Goal: Task Accomplishment & Management: Use online tool/utility

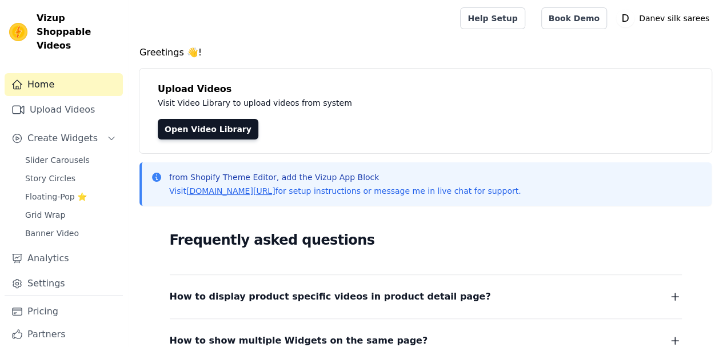
click at [61, 191] on span "Floating-Pop ⭐" at bounding box center [56, 196] width 62 height 11
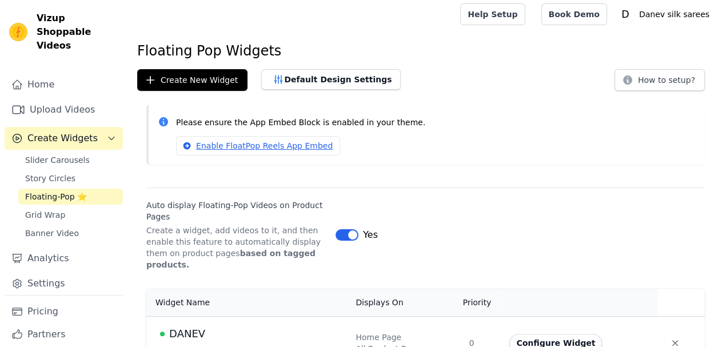
scroll to position [18, 0]
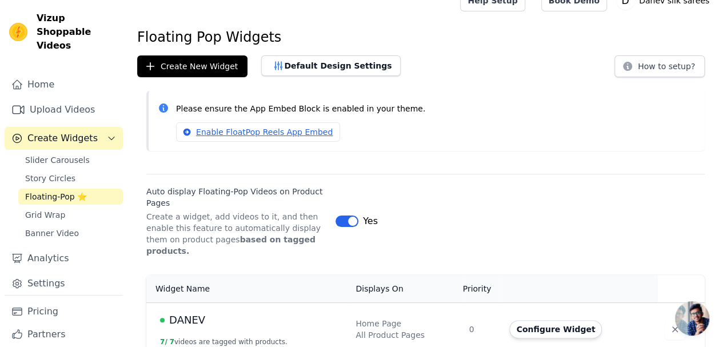
click at [563, 320] on button "Configure Widget" at bounding box center [555, 329] width 93 height 18
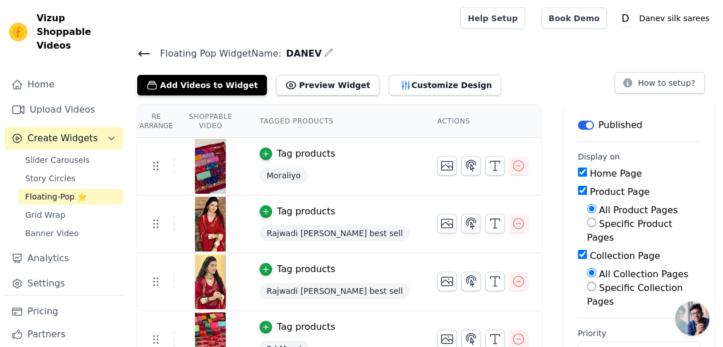
click at [61, 154] on span "Slider Carousels" at bounding box center [57, 159] width 65 height 11
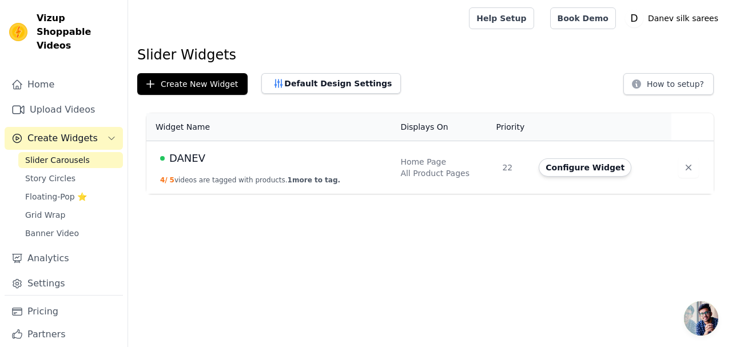
click at [571, 170] on button "Configure Widget" at bounding box center [585, 167] width 93 height 18
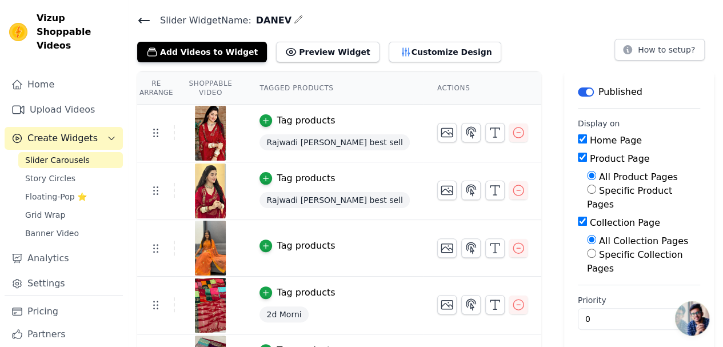
scroll to position [57, 0]
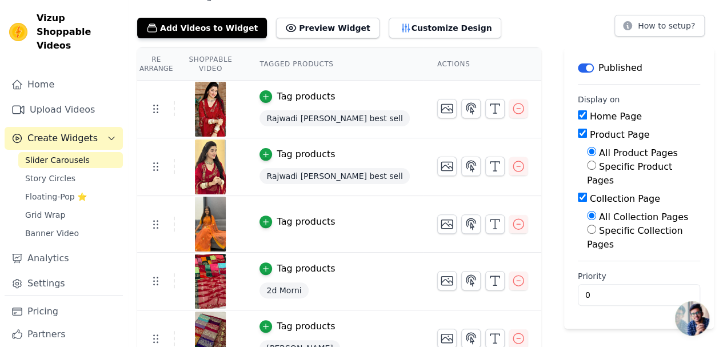
click at [308, 218] on div "Tag products" at bounding box center [306, 222] width 58 height 14
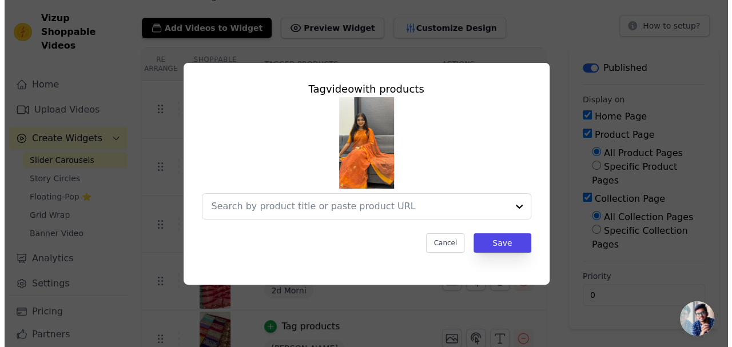
scroll to position [0, 0]
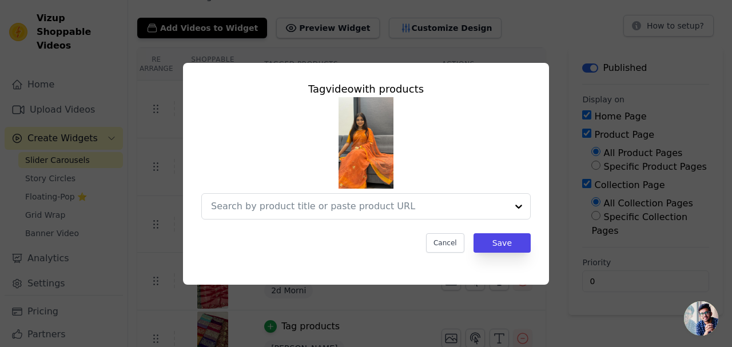
click at [360, 204] on input "text" at bounding box center [359, 207] width 296 height 14
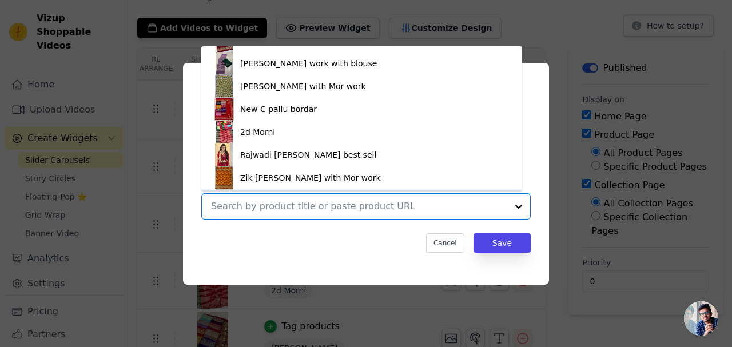
scroll to position [133, 0]
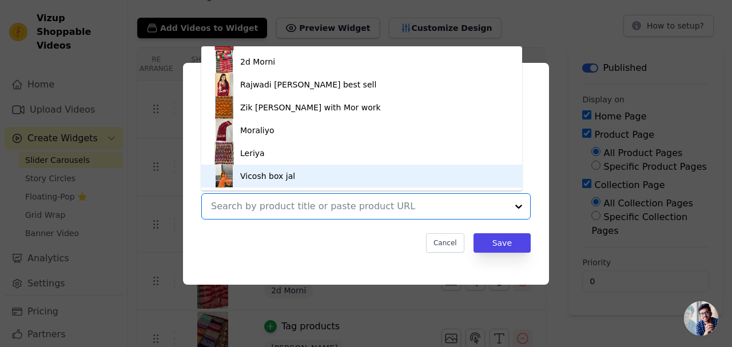
click at [288, 174] on div "Vicosh box jal" at bounding box center [267, 175] width 55 height 11
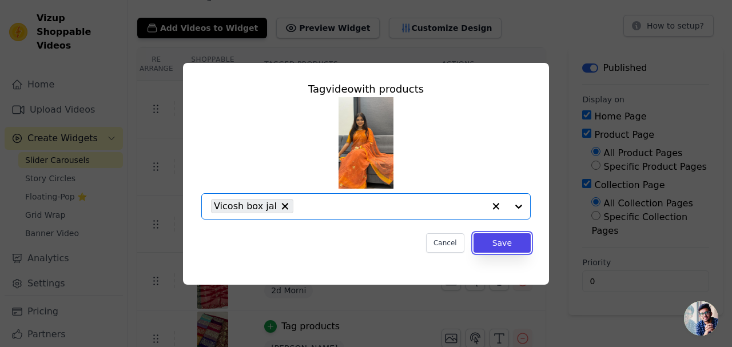
click at [504, 242] on button "Save" at bounding box center [501, 242] width 57 height 19
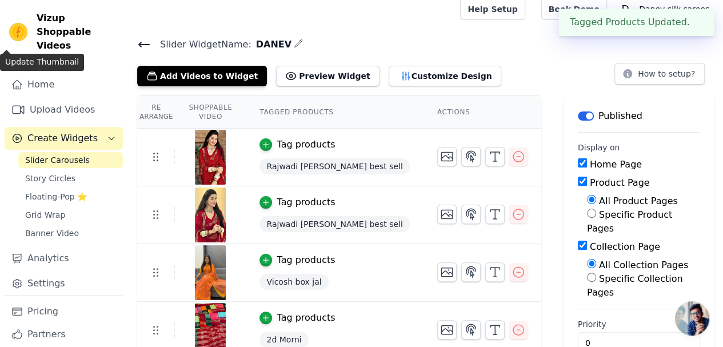
scroll to position [57, 0]
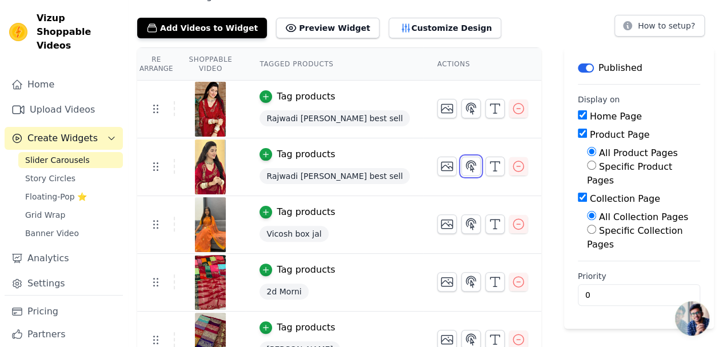
click at [466, 166] on icon "button" at bounding box center [471, 166] width 10 height 11
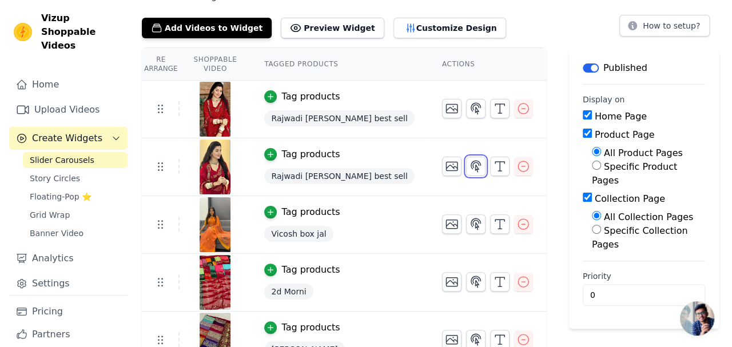
scroll to position [0, 0]
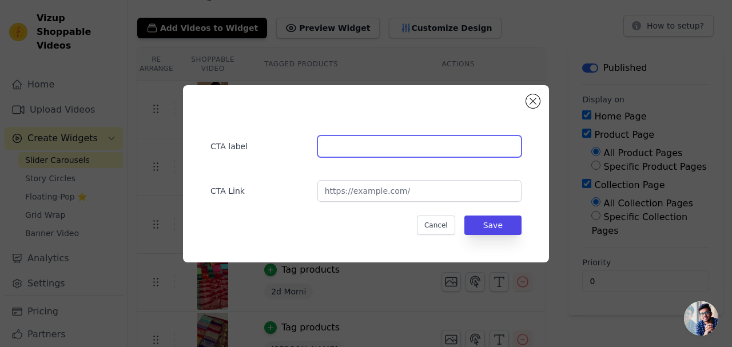
click at [387, 144] on input "text" at bounding box center [419, 147] width 204 height 22
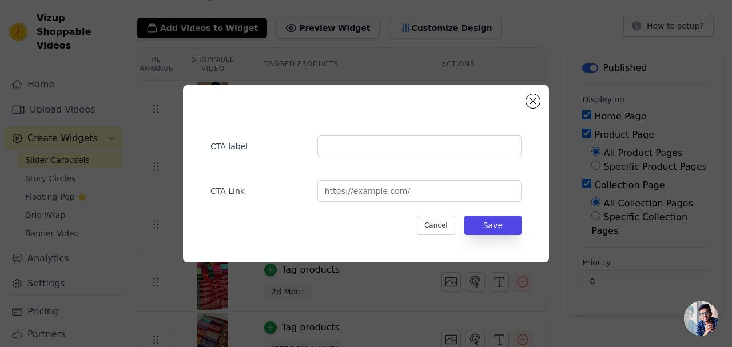
click at [542, 102] on div "CTA label CTA Link Cancel Save" at bounding box center [366, 173] width 366 height 177
click at [535, 102] on button "Close modal" at bounding box center [533, 101] width 14 height 14
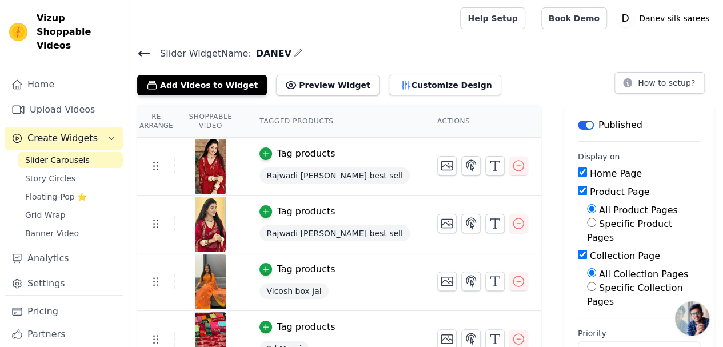
click at [322, 88] on button "Preview Widget" at bounding box center [327, 85] width 103 height 21
click at [51, 228] on span "Banner Video" at bounding box center [52, 233] width 54 height 11
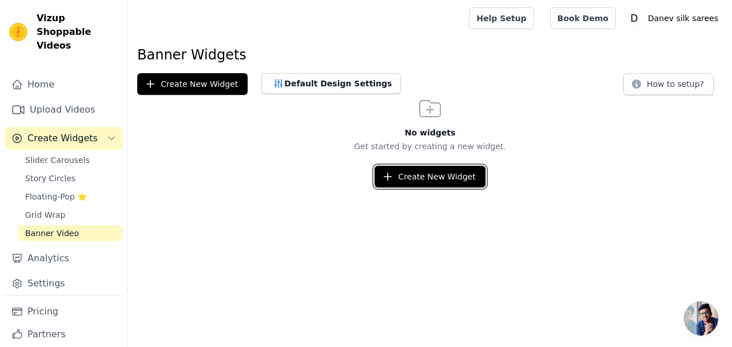
click at [417, 180] on button "Create New Widget" at bounding box center [430, 177] width 110 height 22
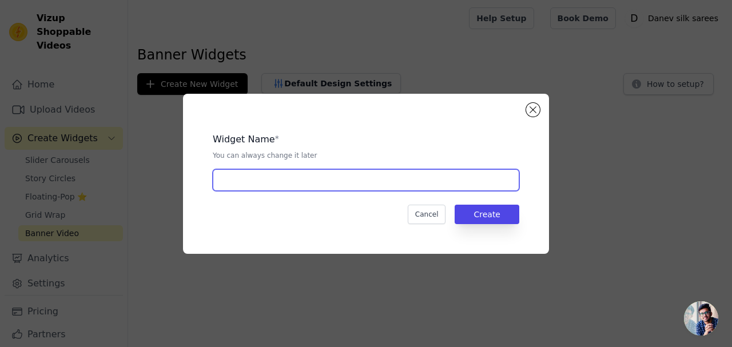
click at [326, 186] on input "text" at bounding box center [366, 180] width 306 height 22
type input "DANEV"
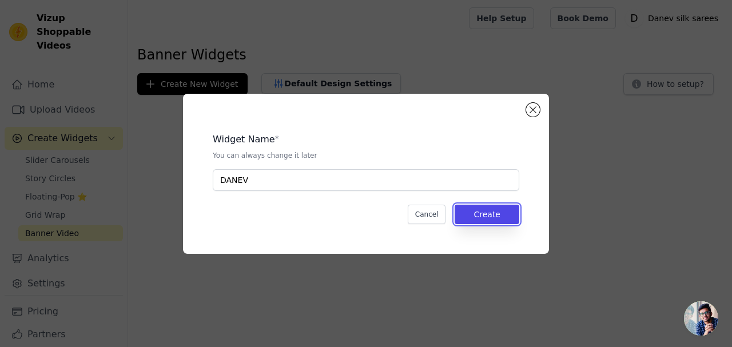
click at [469, 217] on button "Create" at bounding box center [487, 214] width 65 height 19
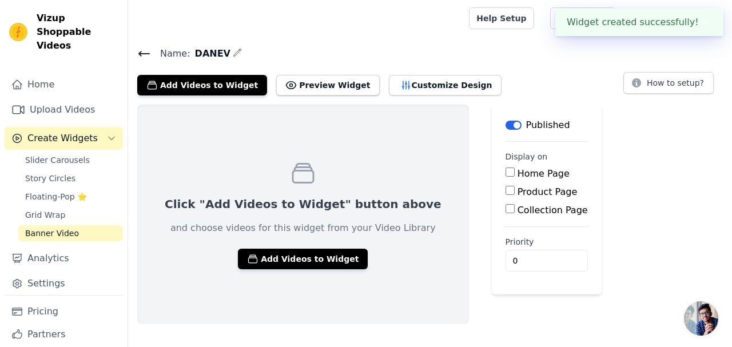
click at [278, 257] on button "Add Videos to Widget" at bounding box center [303, 259] width 130 height 21
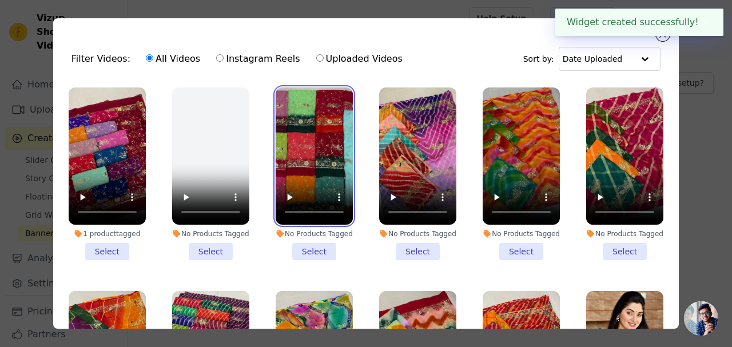
click at [324, 150] on video at bounding box center [314, 155] width 77 height 137
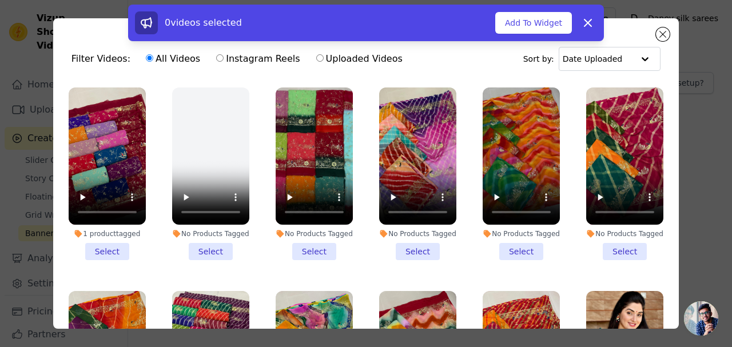
click at [263, 58] on label "Instagram Reels" at bounding box center [258, 58] width 85 height 15
click at [224, 58] on input "Instagram Reels" at bounding box center [219, 57] width 7 height 7
radio input "true"
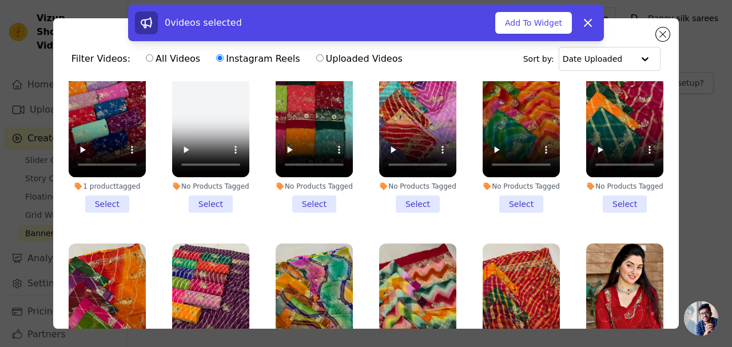
scroll to position [114, 0]
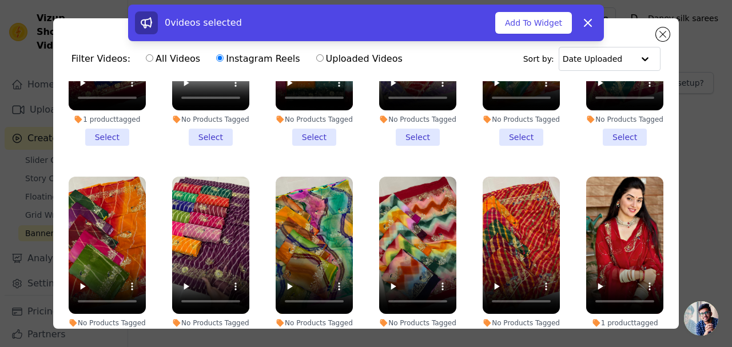
drag, startPoint x: 297, startPoint y: 42, endPoint x: 304, endPoint y: 49, distance: 9.7
click at [299, 43] on div "0 videos selected Add To Widget Dismiss" at bounding box center [366, 25] width 732 height 41
click at [316, 55] on label "Uploaded Videos" at bounding box center [359, 58] width 87 height 15
click at [316, 55] on input "Uploaded Videos" at bounding box center [319, 57] width 7 height 7
radio input "true"
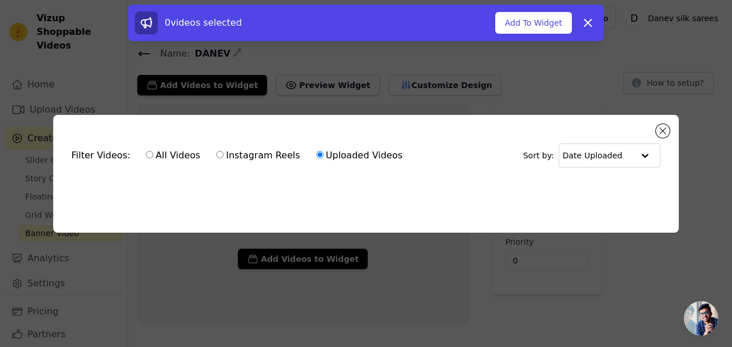
scroll to position [0, 0]
click at [635, 153] on div at bounding box center [645, 155] width 23 height 23
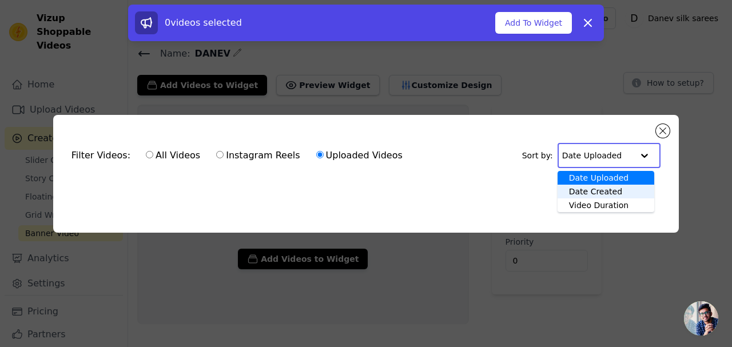
click at [616, 186] on div "Date Created" at bounding box center [606, 192] width 97 height 14
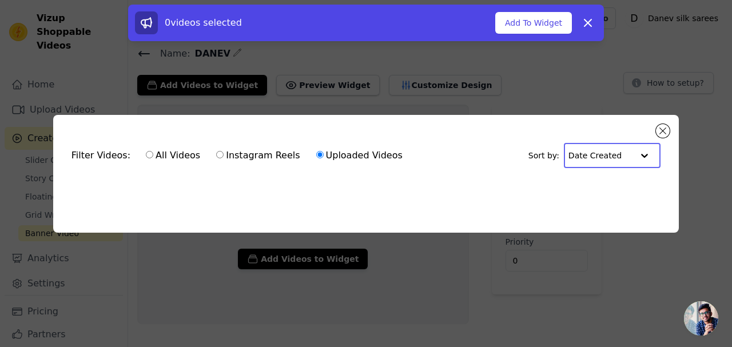
click at [629, 156] on input "text" at bounding box center [600, 155] width 65 height 23
click at [611, 196] on div "Date Uploaded Date Created Video Duration" at bounding box center [609, 191] width 90 height 41
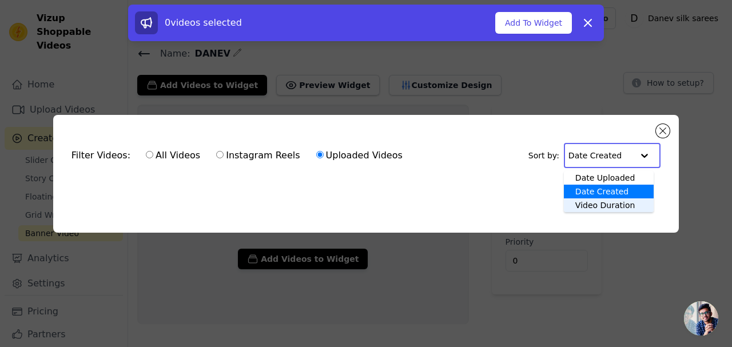
click at [610, 202] on div "Video Duration" at bounding box center [609, 205] width 90 height 14
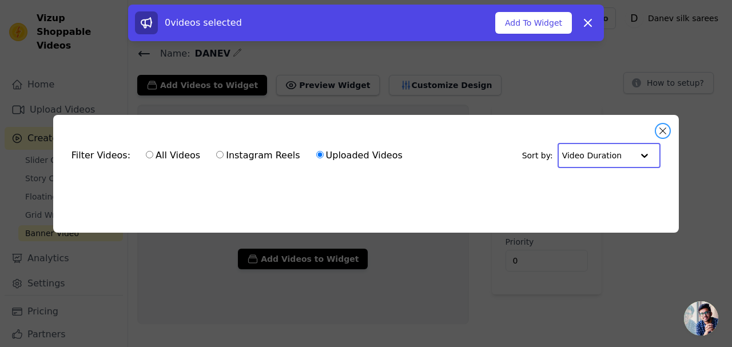
click at [663, 128] on button "Close modal" at bounding box center [663, 131] width 14 height 14
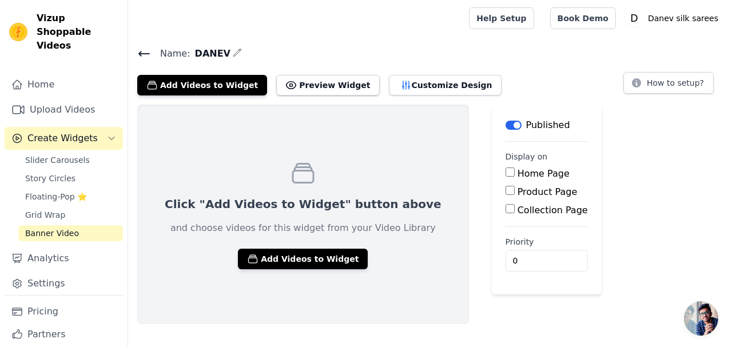
click at [302, 263] on button "Add Videos to Widget" at bounding box center [303, 259] width 130 height 21
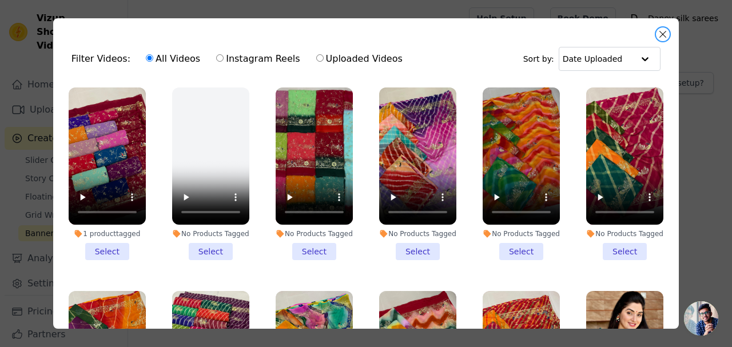
click at [661, 29] on button "Close modal" at bounding box center [663, 34] width 14 height 14
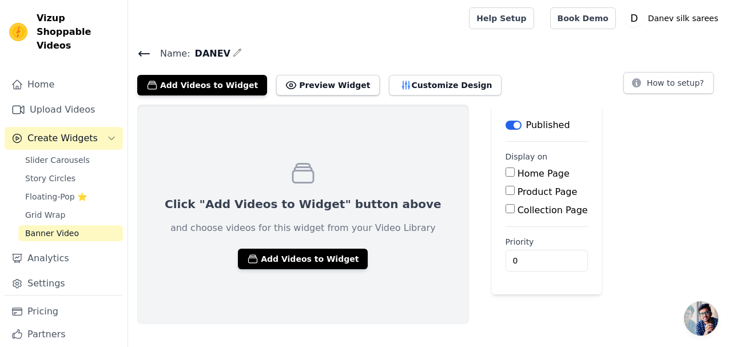
click at [144, 54] on icon at bounding box center [144, 54] width 14 height 14
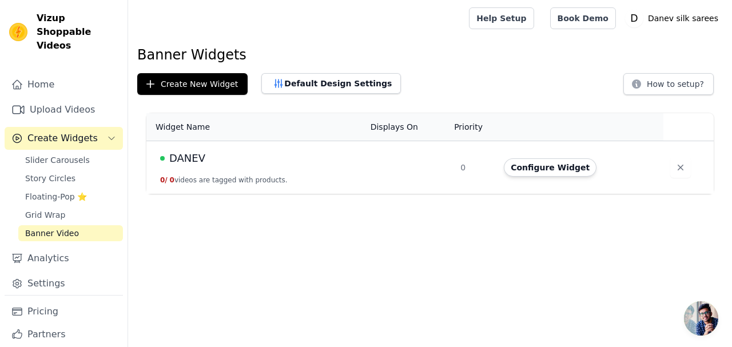
click at [73, 272] on link "Settings" at bounding box center [64, 283] width 118 height 23
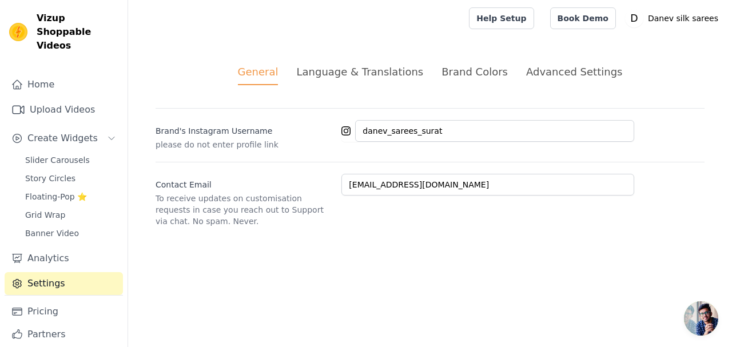
click at [43, 247] on link "Analytics" at bounding box center [64, 258] width 118 height 23
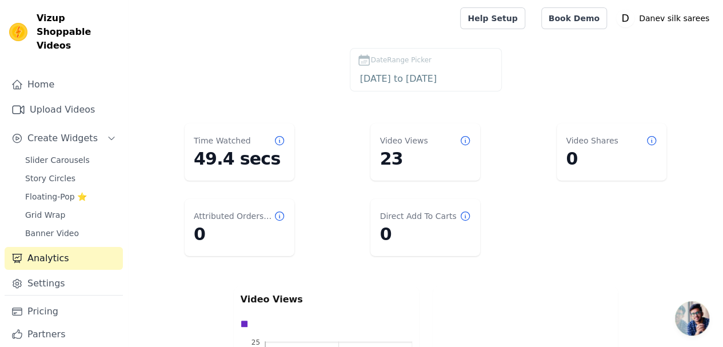
click at [58, 228] on span "Banner Video" at bounding box center [52, 233] width 54 height 11
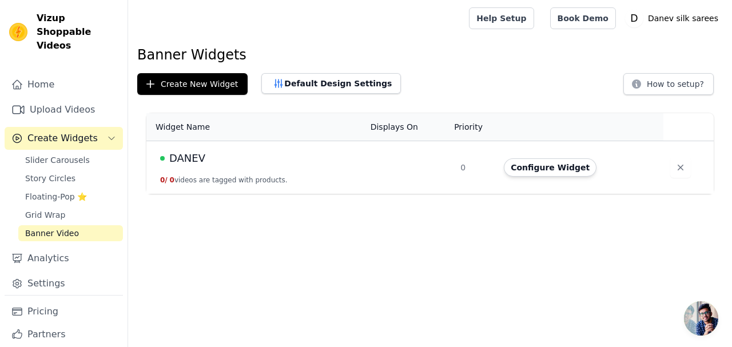
click at [67, 98] on link "Upload Videos" at bounding box center [64, 109] width 118 height 23
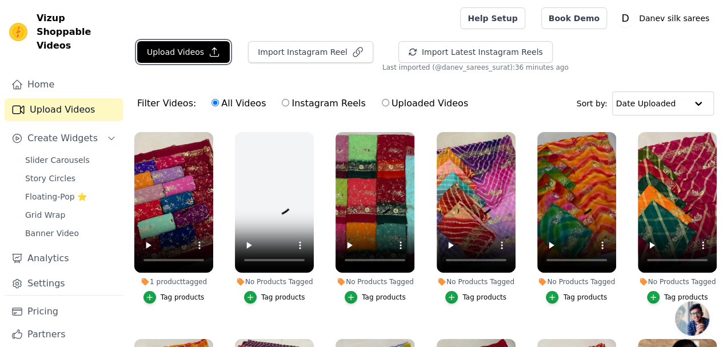
click at [198, 54] on button "Upload Videos" at bounding box center [183, 52] width 93 height 22
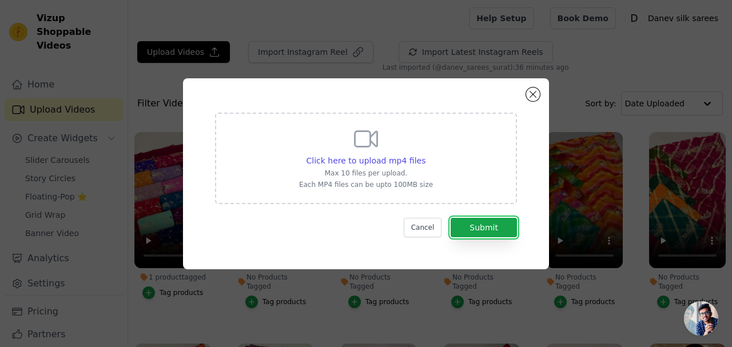
click at [486, 227] on button "Submit" at bounding box center [484, 227] width 66 height 19
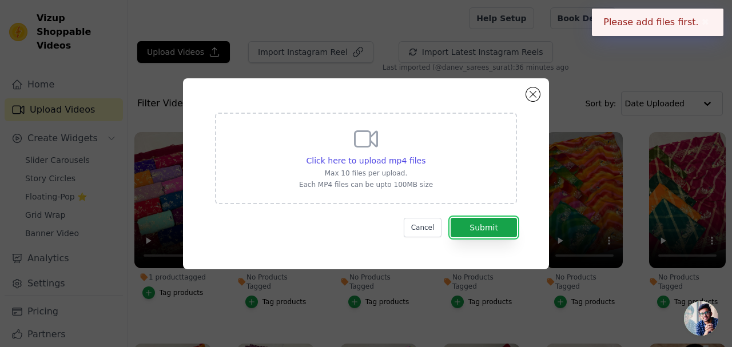
click at [476, 223] on button "Submit" at bounding box center [484, 227] width 66 height 19
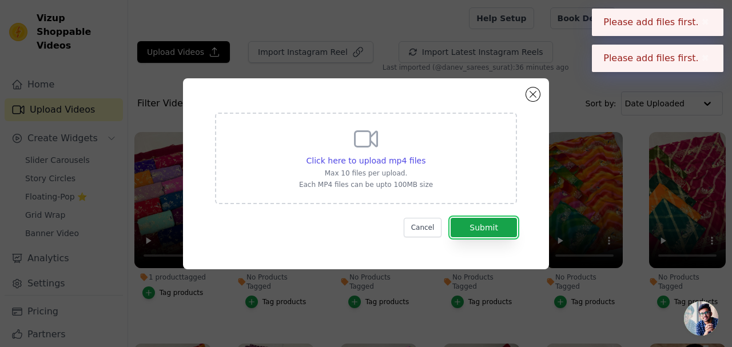
click at [460, 226] on button "Submit" at bounding box center [484, 227] width 66 height 19
click at [359, 149] on icon at bounding box center [365, 138] width 27 height 27
click at [425, 154] on input "Click here to upload mp4 files Max 10 files per upload. Each MP4 files can be u…" at bounding box center [425, 154] width 1 height 1
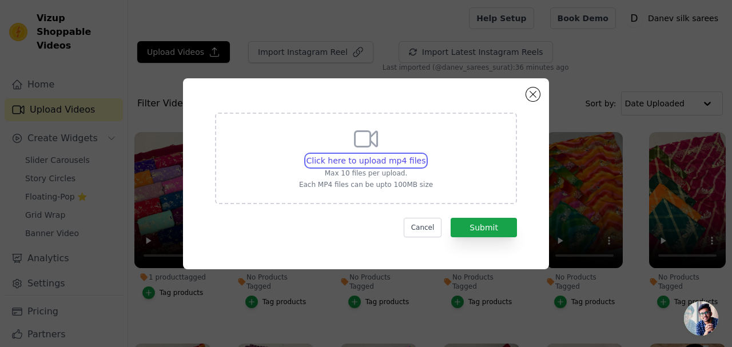
type input "C:\fakepath\WhatsApp Video 2025-08-28 at 10.07.31_f9ac8ff4.mp4"
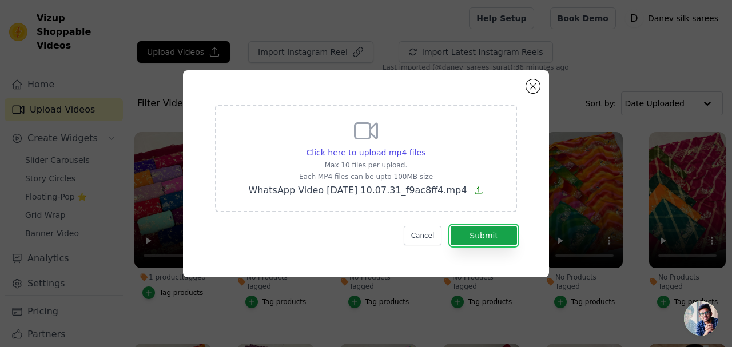
click at [477, 236] on button "Submit" at bounding box center [484, 235] width 66 height 19
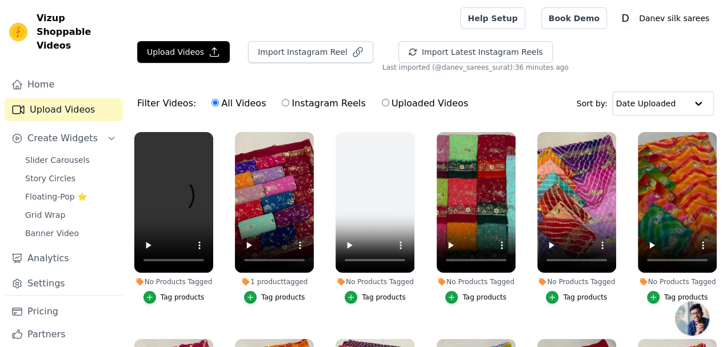
click at [67, 154] on span "Slider Carousels" at bounding box center [57, 159] width 65 height 11
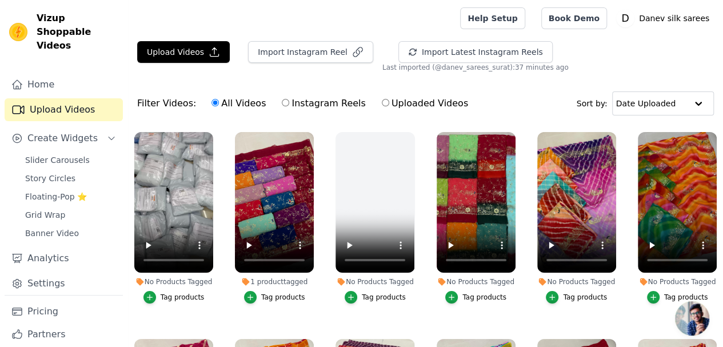
click at [66, 173] on span "Story Circles" at bounding box center [50, 178] width 50 height 11
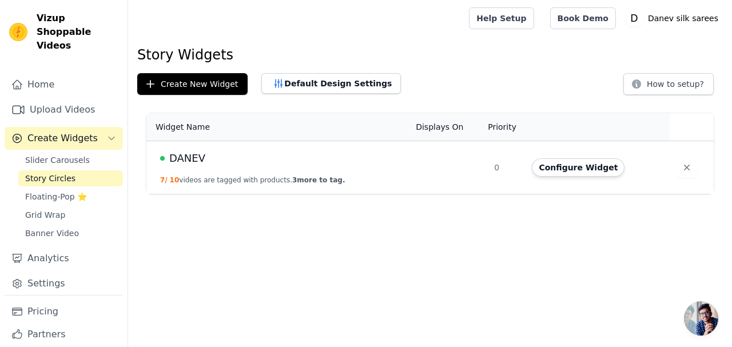
click at [566, 172] on button "Configure Widget" at bounding box center [578, 167] width 93 height 18
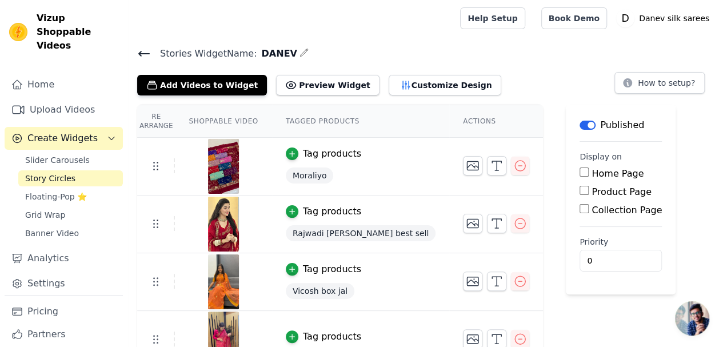
click at [221, 80] on button "Add Videos to Widget" at bounding box center [202, 85] width 130 height 21
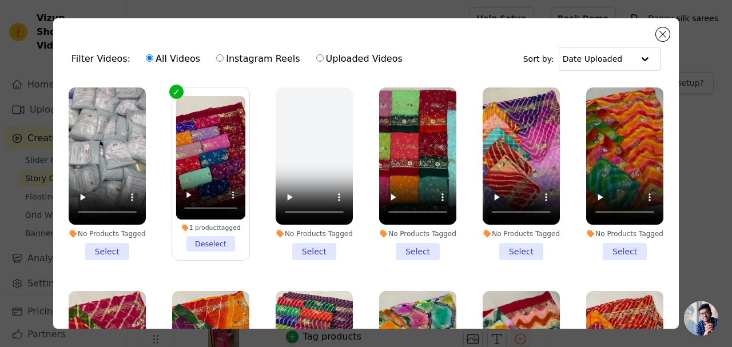
click at [95, 243] on li "No Products Tagged Select" at bounding box center [107, 173] width 77 height 173
click at [0, 0] on input "No Products Tagged Select" at bounding box center [0, 0] width 0 height 0
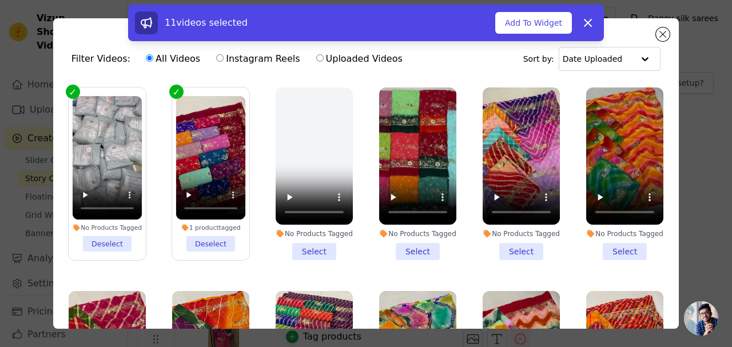
click at [536, 25] on button "Add To Widget" at bounding box center [533, 23] width 77 height 22
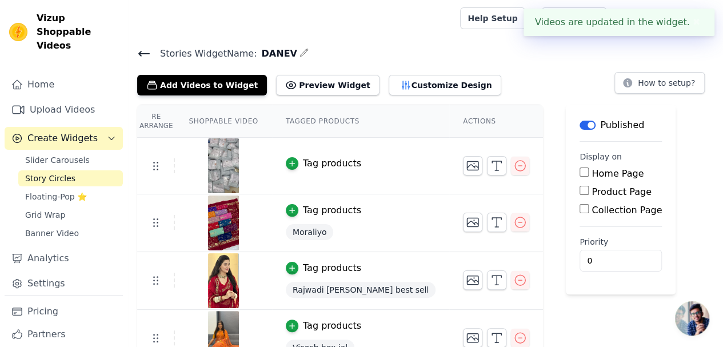
click at [308, 166] on div "Tag products" at bounding box center [332, 164] width 58 height 14
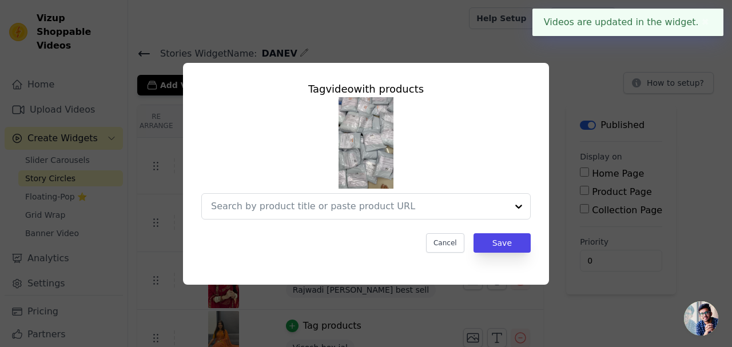
click at [365, 208] on input "text" at bounding box center [359, 207] width 296 height 14
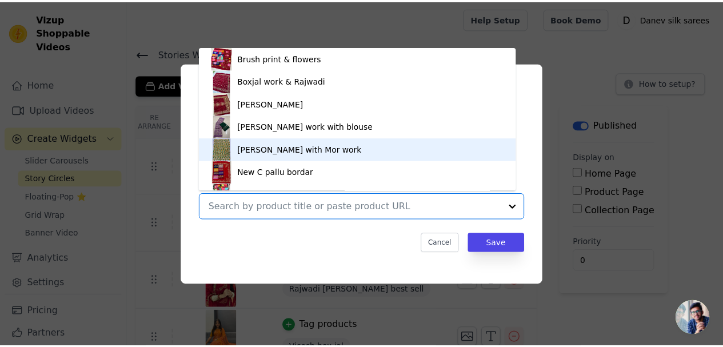
scroll to position [16, 0]
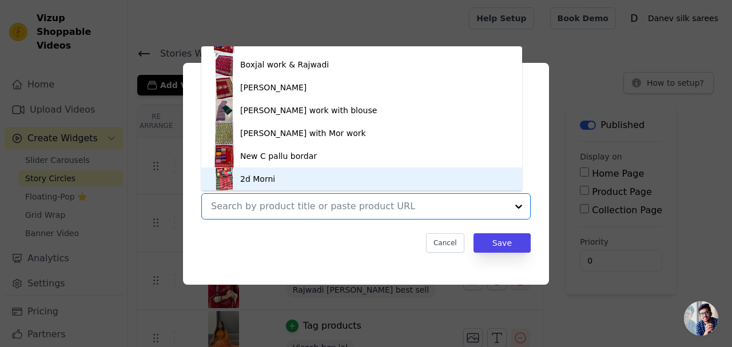
click at [388, 216] on div at bounding box center [359, 206] width 296 height 25
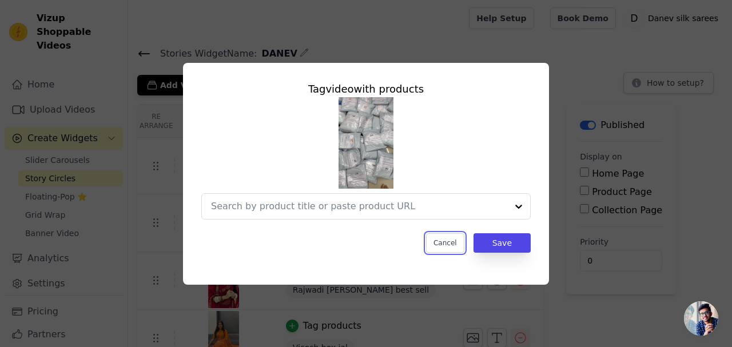
click at [452, 246] on button "Cancel" at bounding box center [445, 242] width 38 height 19
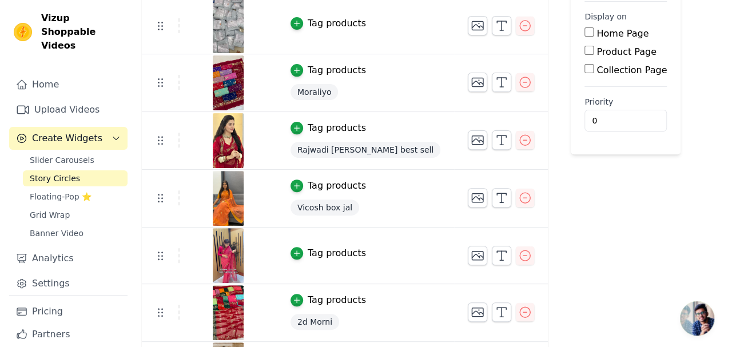
scroll to position [0, 0]
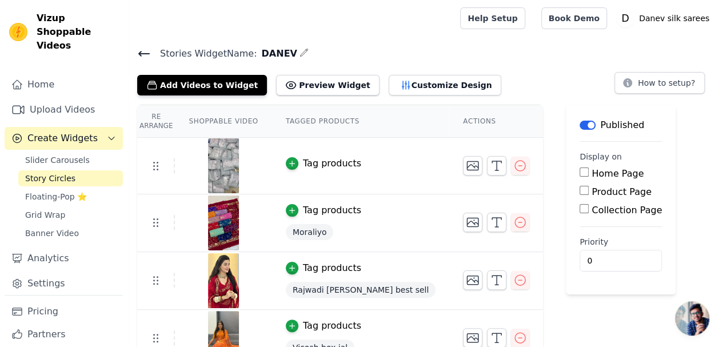
click at [148, 52] on icon at bounding box center [144, 53] width 10 height 5
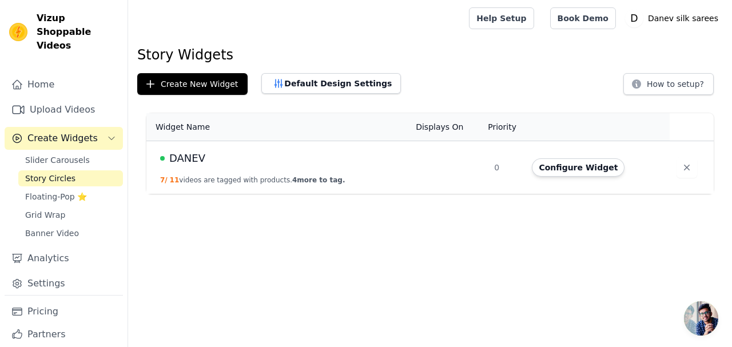
click at [67, 191] on span "Floating-Pop ⭐" at bounding box center [56, 196] width 62 height 11
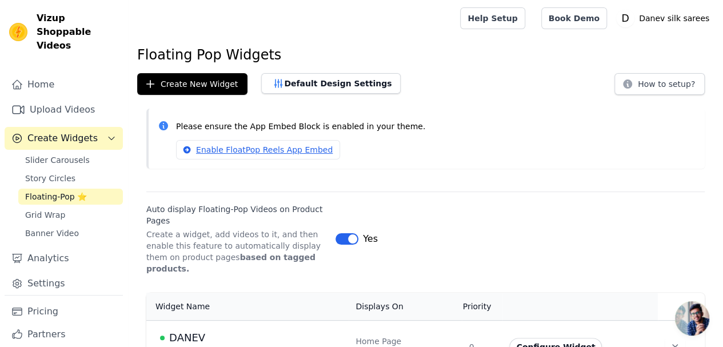
click at [54, 209] on span "Grid Wrap" at bounding box center [45, 214] width 40 height 11
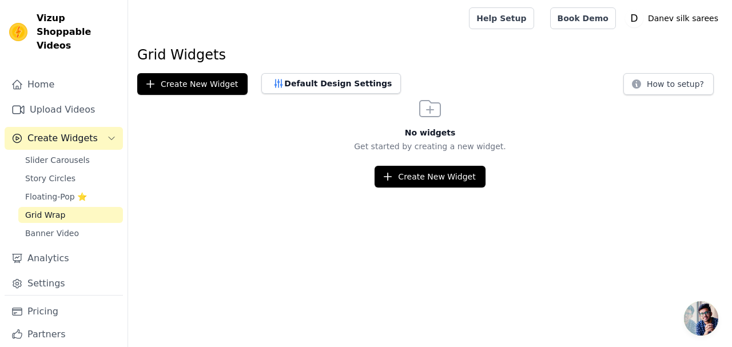
click at [69, 191] on span "Floating-Pop ⭐" at bounding box center [56, 196] width 62 height 11
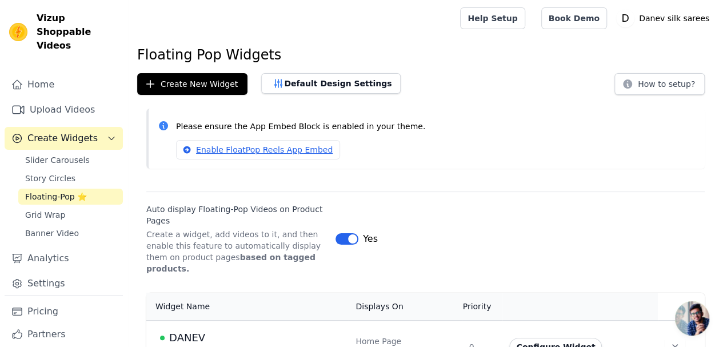
click at [66, 173] on span "Story Circles" at bounding box center [50, 178] width 50 height 11
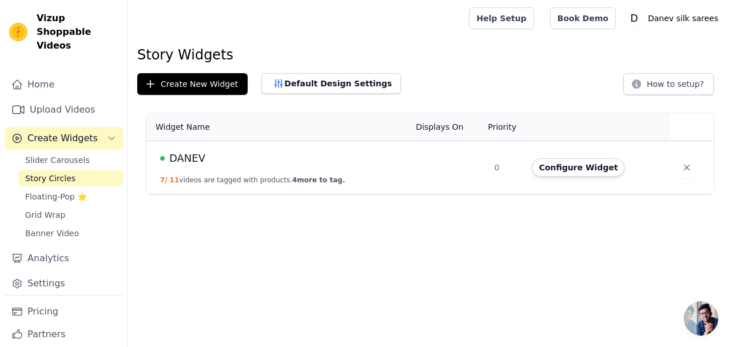
click at [81, 154] on span "Slider Carousels" at bounding box center [57, 159] width 65 height 11
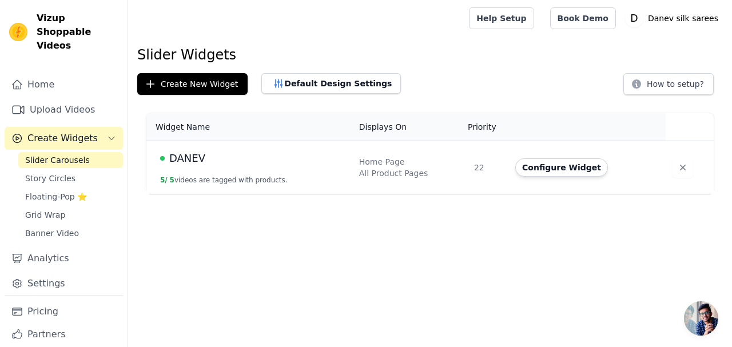
click at [547, 169] on button "Configure Widget" at bounding box center [561, 167] width 93 height 18
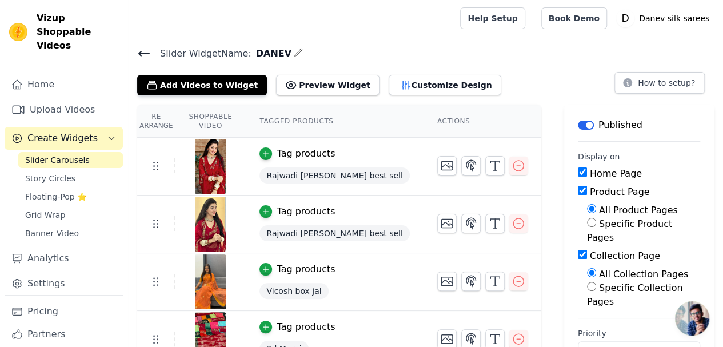
click at [212, 89] on button "Add Videos to Widget" at bounding box center [202, 85] width 130 height 21
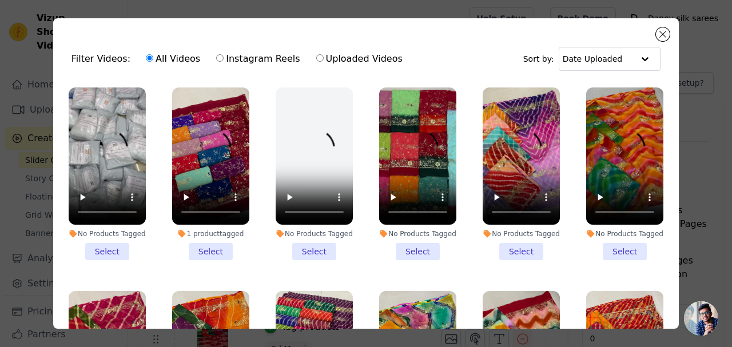
click at [110, 230] on div "No Products Tagged" at bounding box center [107, 233] width 77 height 9
click at [0, 0] on input "No Products Tagged Select" at bounding box center [0, 0] width 0 height 0
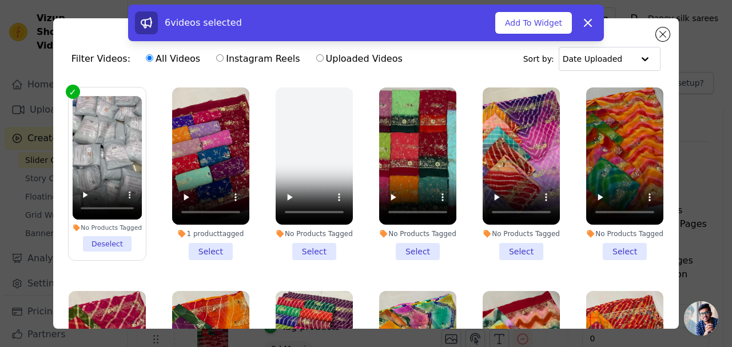
click at [526, 19] on button "Add To Widget" at bounding box center [533, 23] width 77 height 22
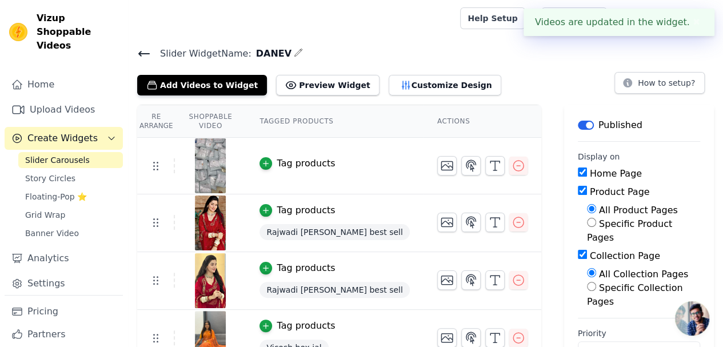
click at [141, 51] on icon at bounding box center [144, 53] width 10 height 5
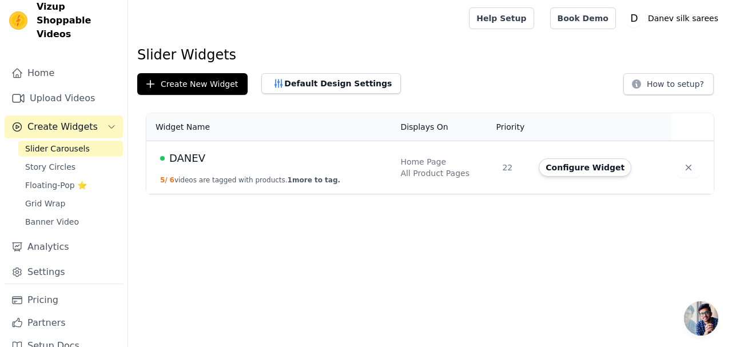
scroll to position [17, 0]
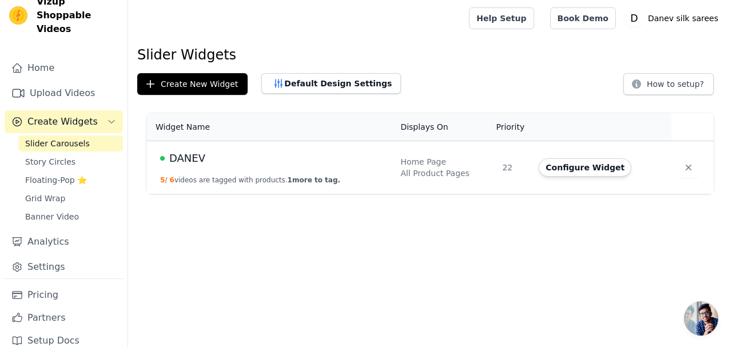
click at [47, 256] on link "Settings" at bounding box center [64, 267] width 118 height 23
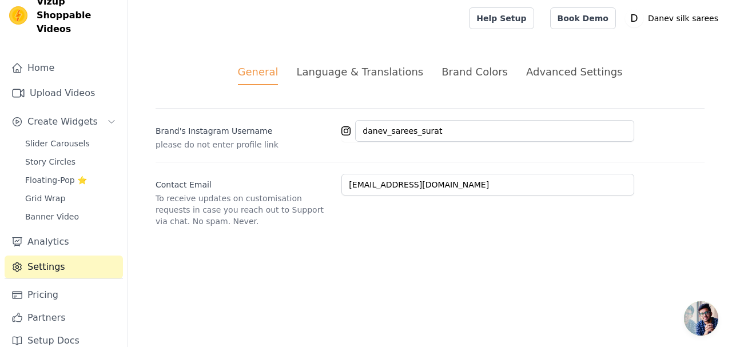
click at [53, 329] on link "Setup Docs" at bounding box center [64, 340] width 118 height 23
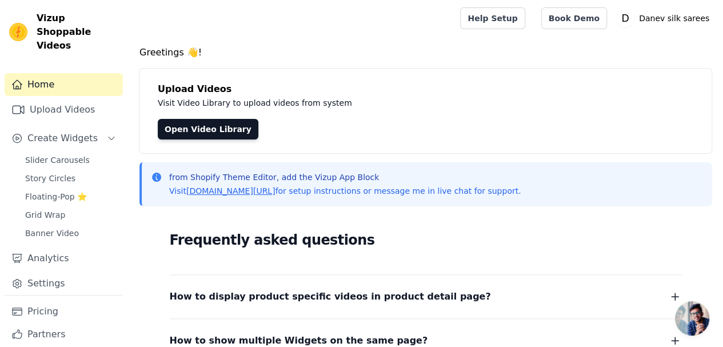
click at [61, 154] on span "Slider Carousels" at bounding box center [57, 159] width 65 height 11
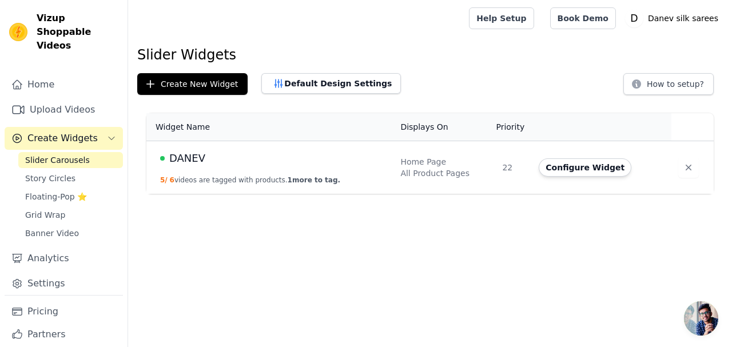
click at [543, 170] on button "Configure Widget" at bounding box center [585, 167] width 93 height 18
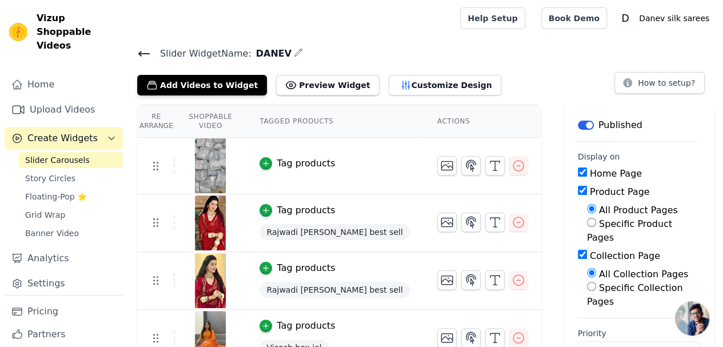
click at [208, 93] on button "Add Videos to Widget" at bounding box center [202, 85] width 130 height 21
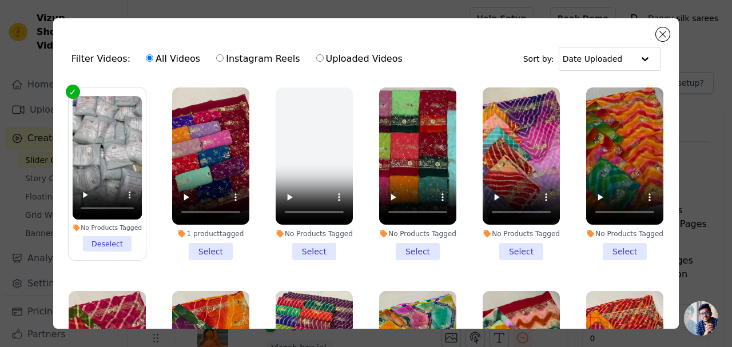
drag, startPoint x: 159, startPoint y: 55, endPoint x: 98, endPoint y: 69, distance: 62.1
click at [158, 55] on label "All Videos" at bounding box center [172, 58] width 55 height 15
click at [153, 55] on input "All Videos" at bounding box center [149, 57] width 7 height 7
click at [49, 95] on div "Filter Videos: All Videos Instagram Reels Uploaded Videos Sort by: Date Uploade…" at bounding box center [365, 173] width 695 height 347
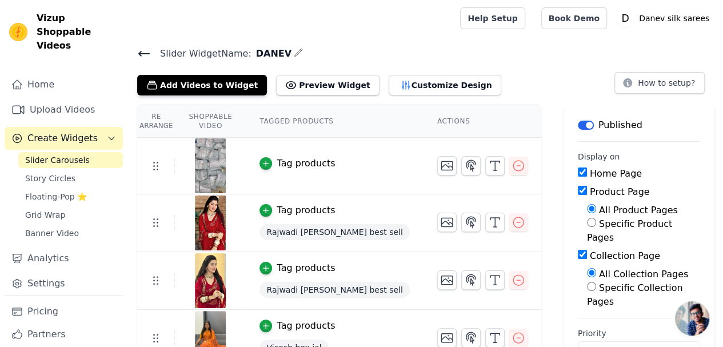
click at [46, 98] on link "Upload Videos" at bounding box center [64, 109] width 118 height 23
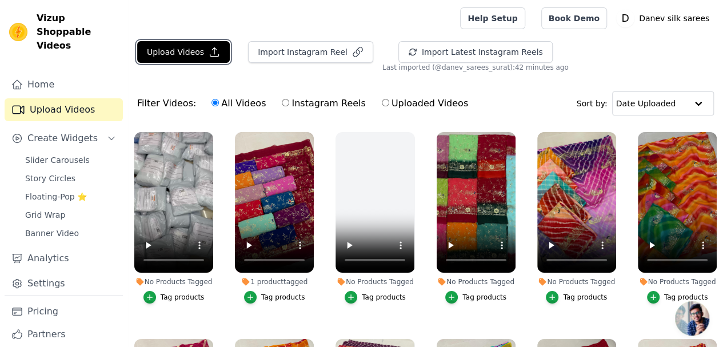
click at [185, 49] on button "Upload Videos" at bounding box center [183, 52] width 93 height 22
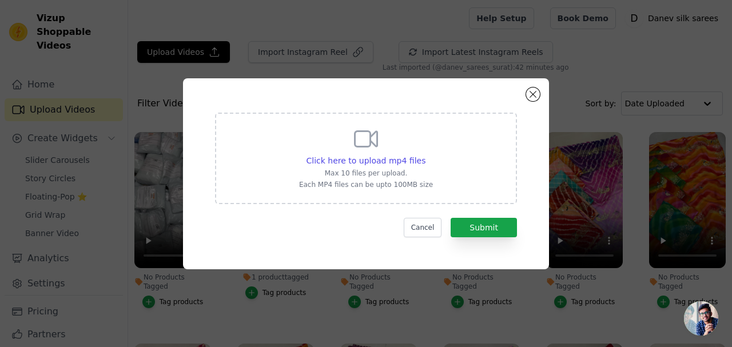
click at [368, 159] on span "Click here to upload mp4 files" at bounding box center [366, 160] width 120 height 9
click at [425, 155] on input "Click here to upload mp4 files Max 10 files per upload. Each MP4 files can be u…" at bounding box center [425, 154] width 1 height 1
type input "C:\fakepath\WhatsApp Video [DATE] at 17.30.14_00f75992.mp4"
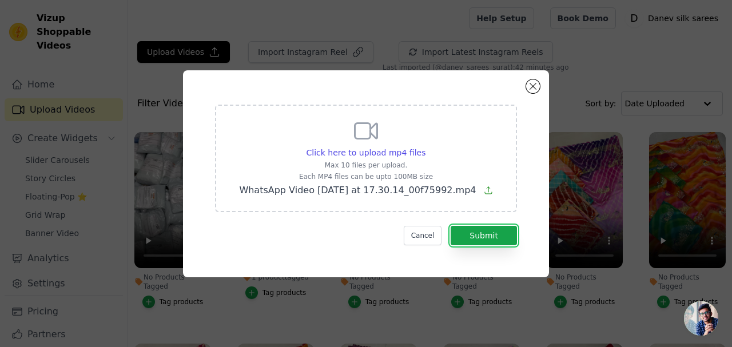
click at [508, 234] on button "Submit" at bounding box center [484, 235] width 66 height 19
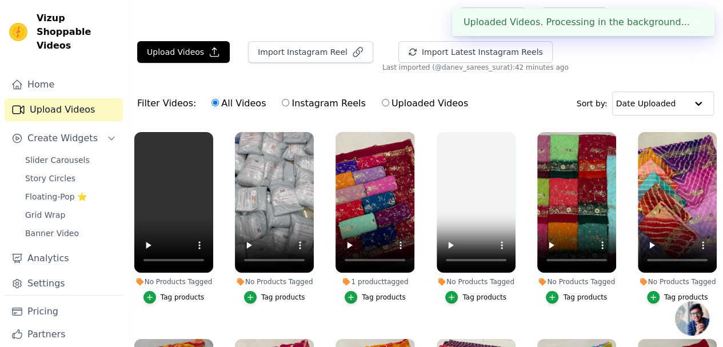
click at [75, 154] on span "Slider Carousels" at bounding box center [57, 159] width 65 height 11
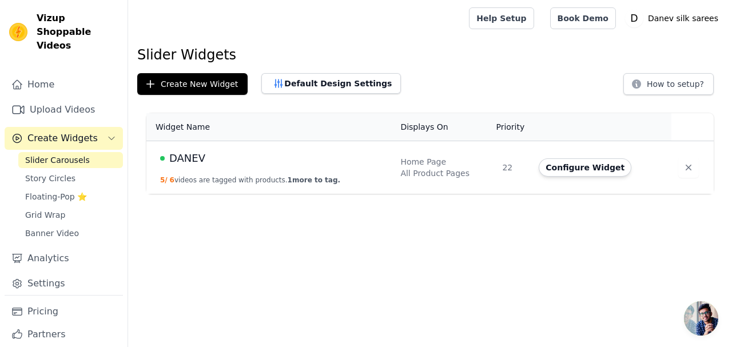
click at [605, 164] on button "Configure Widget" at bounding box center [585, 167] width 93 height 18
click at [197, 83] on button "Create New Widget" at bounding box center [192, 84] width 110 height 22
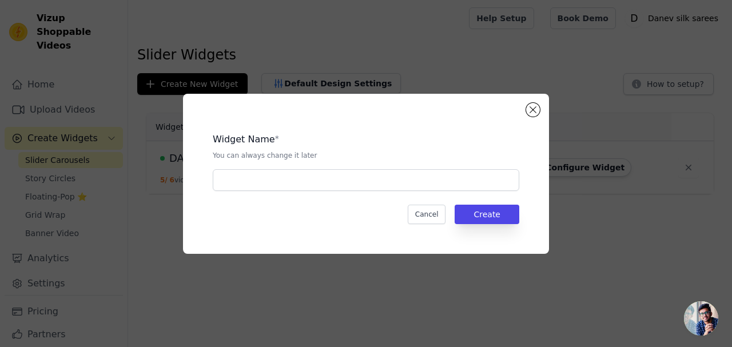
click at [534, 117] on div "Widget Name * You can always change it later Cancel Create" at bounding box center [366, 174] width 366 height 160
click at [532, 113] on button "Close modal" at bounding box center [533, 110] width 14 height 14
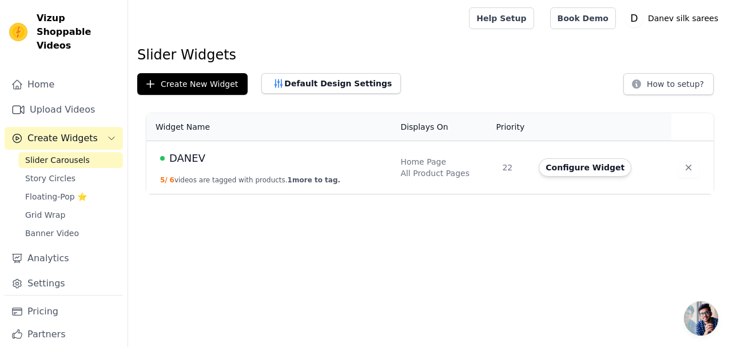
click at [570, 179] on td "Configure Widget" at bounding box center [602, 167] width 140 height 53
click at [566, 171] on button "Configure Widget" at bounding box center [585, 167] width 93 height 18
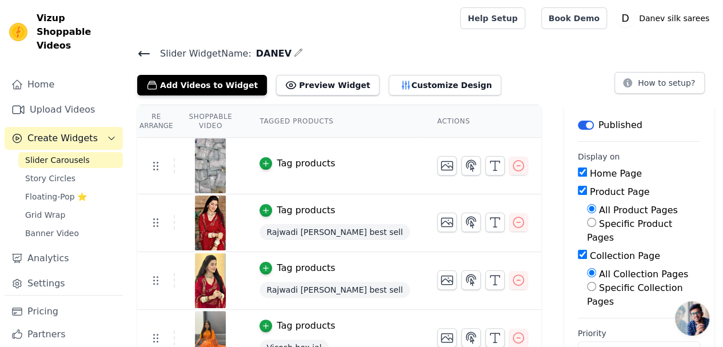
click at [169, 88] on button "Add Videos to Widget" at bounding box center [202, 85] width 130 height 21
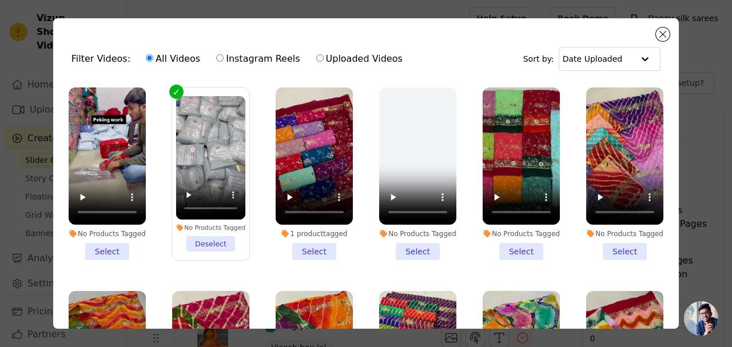
click at [108, 243] on li "No Products Tagged Select" at bounding box center [107, 173] width 77 height 173
click at [0, 0] on input "No Products Tagged Select" at bounding box center [0, 0] width 0 height 0
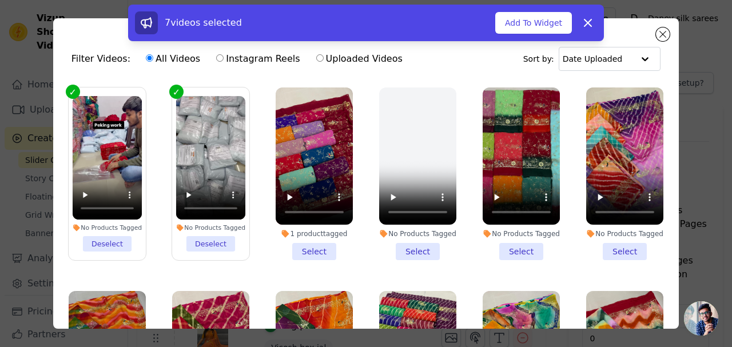
click at [560, 24] on button "Add To Widget" at bounding box center [533, 23] width 77 height 22
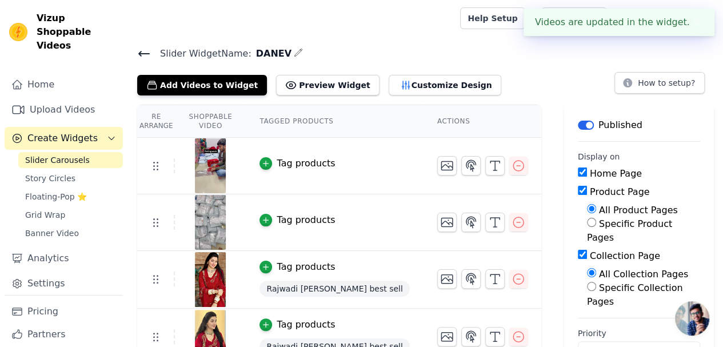
click at [406, 81] on button "Customize Design" at bounding box center [445, 85] width 113 height 21
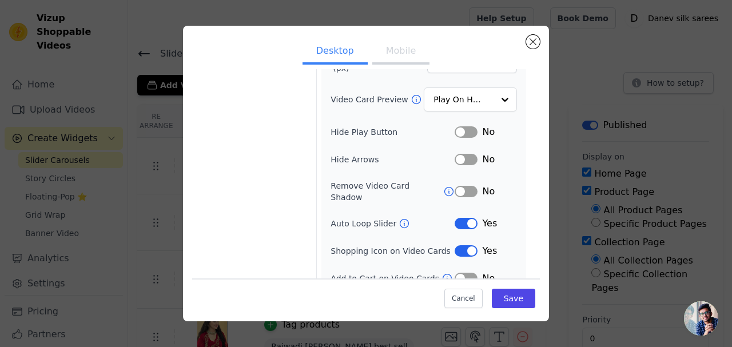
scroll to position [145, 0]
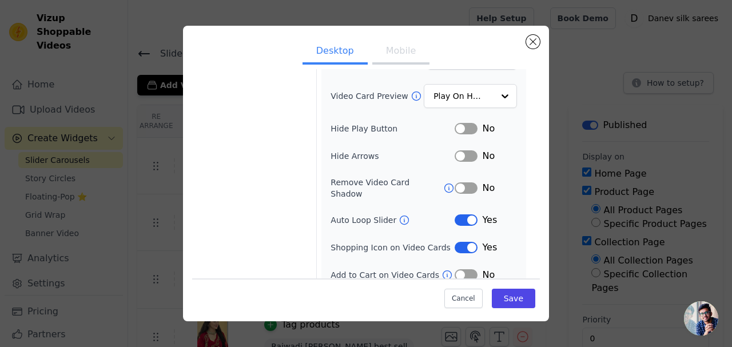
click at [540, 39] on div "Desktop Mobile Video Card Options Tagged Product Options Heading Options Contai…" at bounding box center [366, 174] width 366 height 296
click at [533, 45] on button "Close modal" at bounding box center [533, 42] width 14 height 14
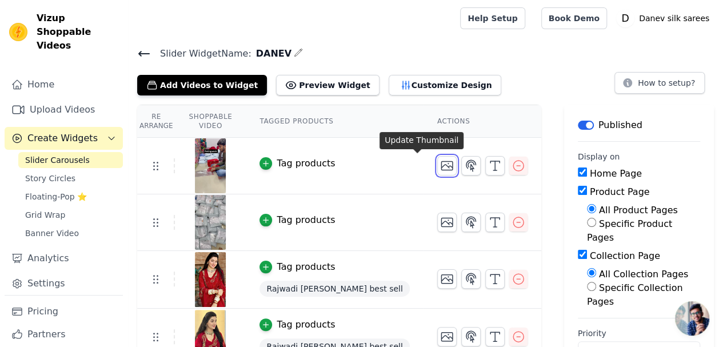
click at [440, 162] on icon "button" at bounding box center [447, 166] width 14 height 14
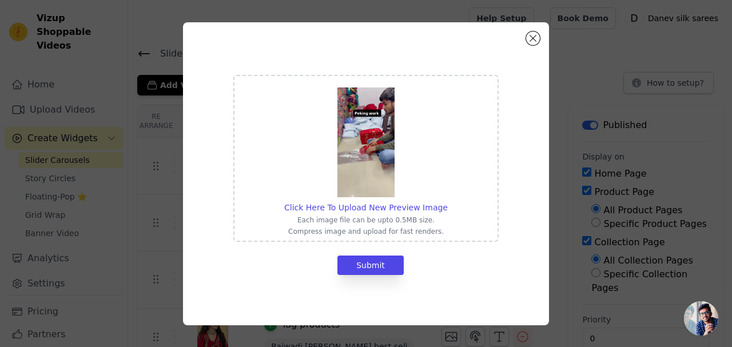
click at [359, 206] on span "Click Here To Upload New Preview Image" at bounding box center [366, 207] width 164 height 9
click at [447, 202] on input "Click Here To Upload New Preview Image Each image file can be upto 0.5MB size. …" at bounding box center [447, 201] width 1 height 1
click at [534, 40] on button "Close modal" at bounding box center [533, 38] width 14 height 14
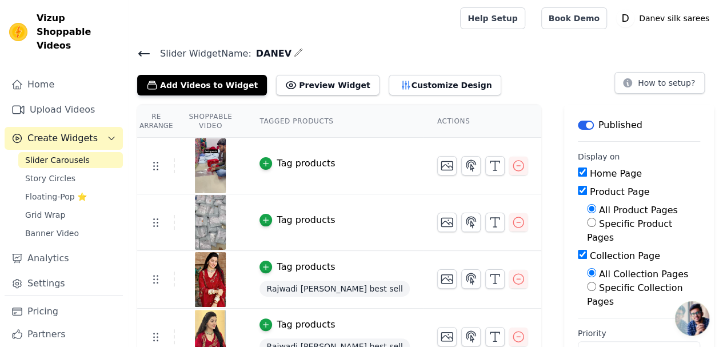
click at [67, 191] on span "Floating-Pop ⭐" at bounding box center [56, 196] width 62 height 11
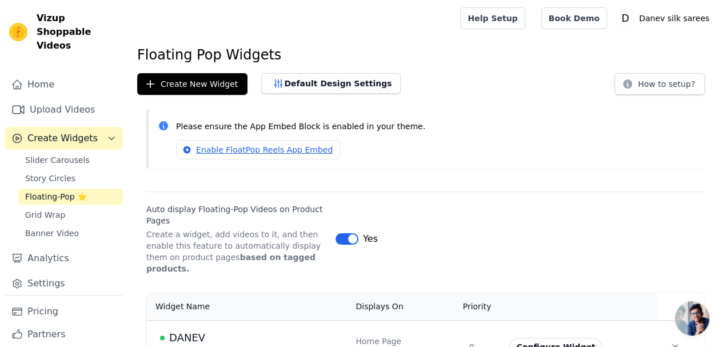
click at [65, 173] on span "Story Circles" at bounding box center [50, 178] width 50 height 11
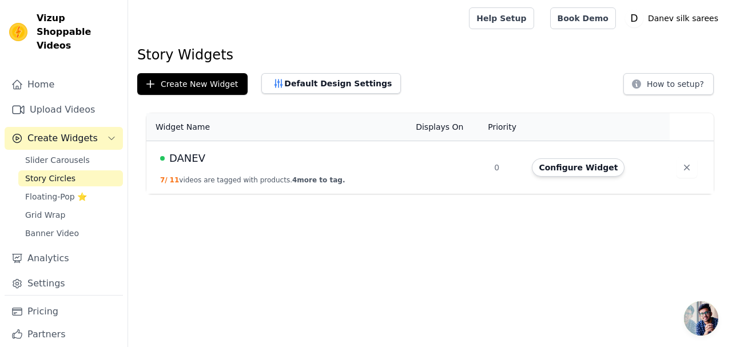
click at [555, 161] on button "Configure Widget" at bounding box center [578, 167] width 93 height 18
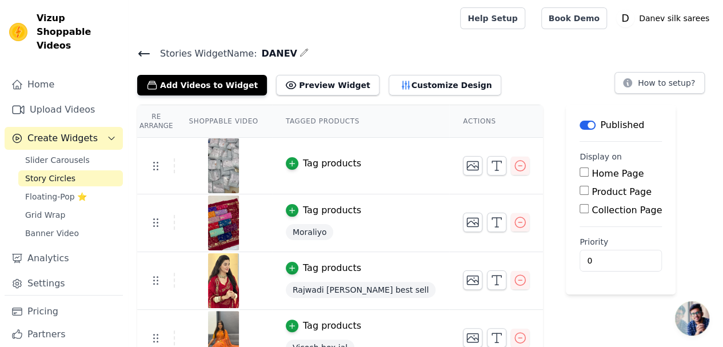
click at [226, 83] on button "Add Videos to Widget" at bounding box center [202, 85] width 130 height 21
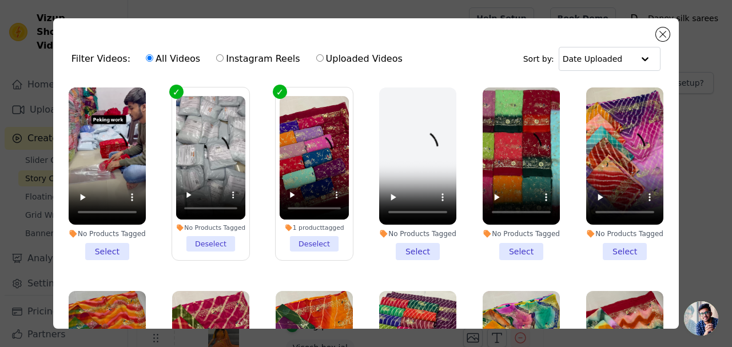
click at [110, 249] on li "No Products Tagged Select" at bounding box center [107, 173] width 77 height 173
click at [0, 0] on input "No Products Tagged Select" at bounding box center [0, 0] width 0 height 0
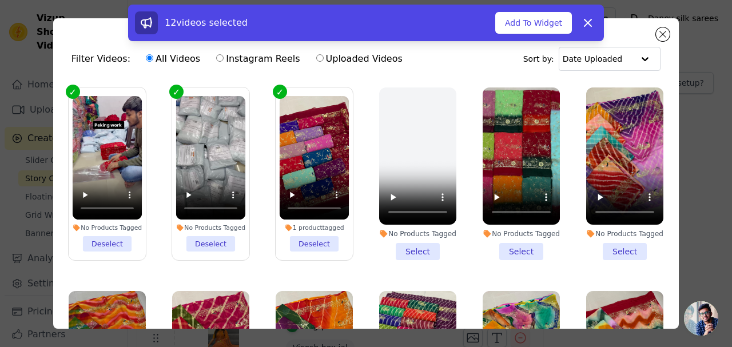
click at [523, 20] on button "Add To Widget" at bounding box center [533, 23] width 77 height 22
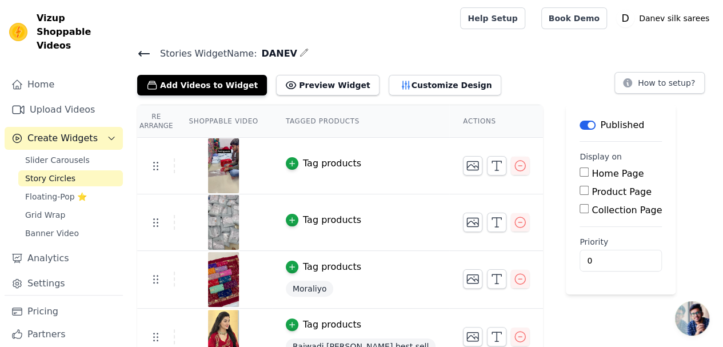
click at [145, 50] on icon at bounding box center [144, 54] width 14 height 14
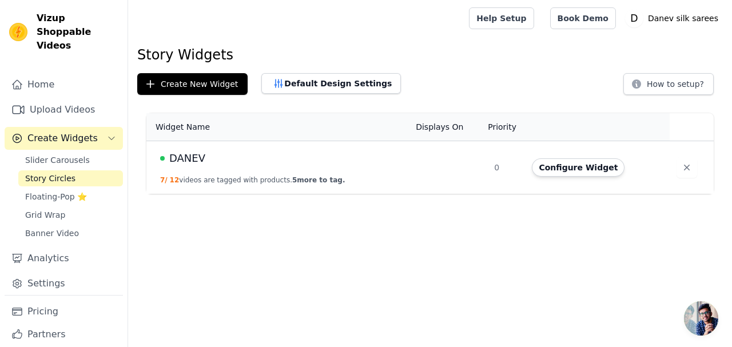
click at [72, 154] on span "Slider Carousels" at bounding box center [57, 159] width 65 height 11
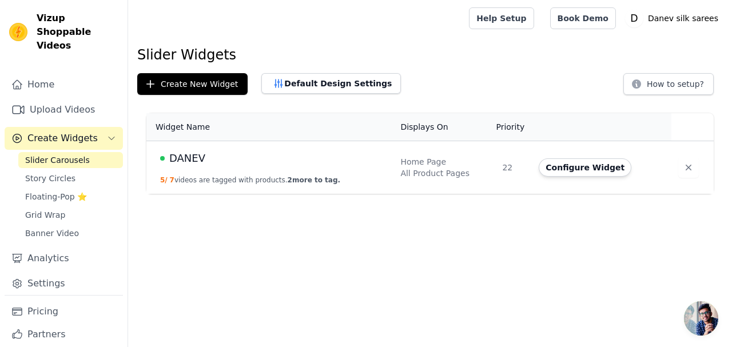
click at [590, 160] on button "Configure Widget" at bounding box center [585, 167] width 93 height 18
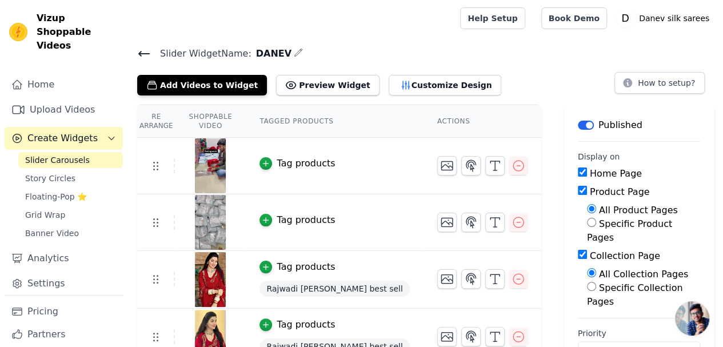
click at [391, 79] on button "Customize Design" at bounding box center [445, 85] width 113 height 21
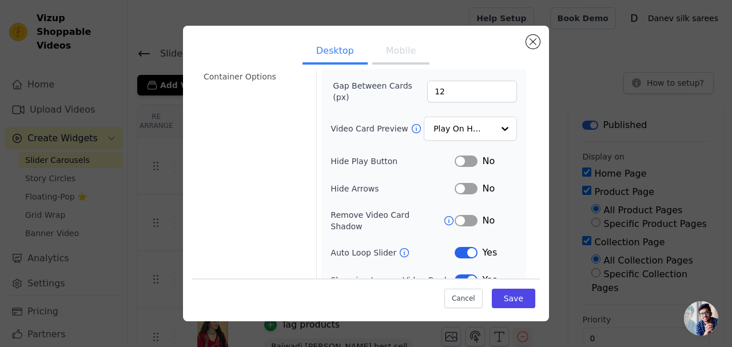
scroll to position [145, 0]
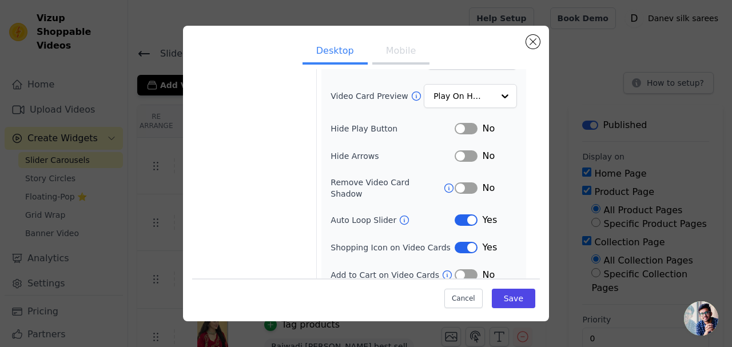
click at [455, 242] on button "Label" at bounding box center [466, 247] width 23 height 11
click at [496, 296] on button "Save" at bounding box center [513, 297] width 43 height 19
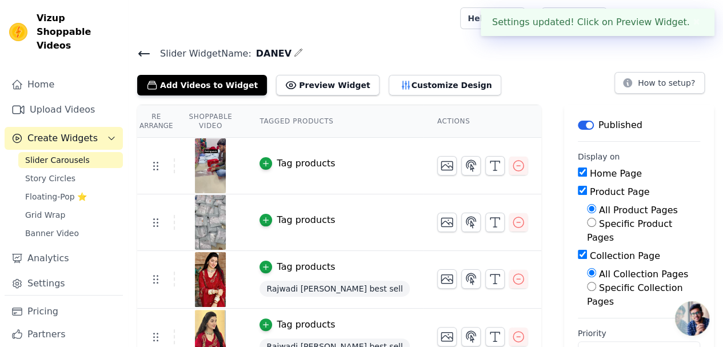
click at [145, 51] on icon at bounding box center [144, 54] width 14 height 14
